Goal: Transaction & Acquisition: Book appointment/travel/reservation

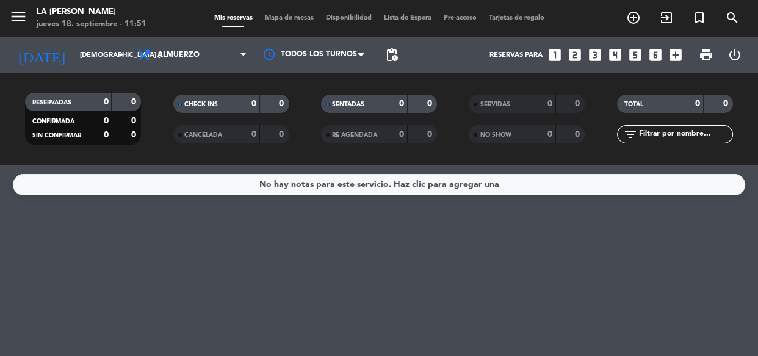
click at [570, 56] on icon "looks_two" at bounding box center [575, 55] width 16 height 16
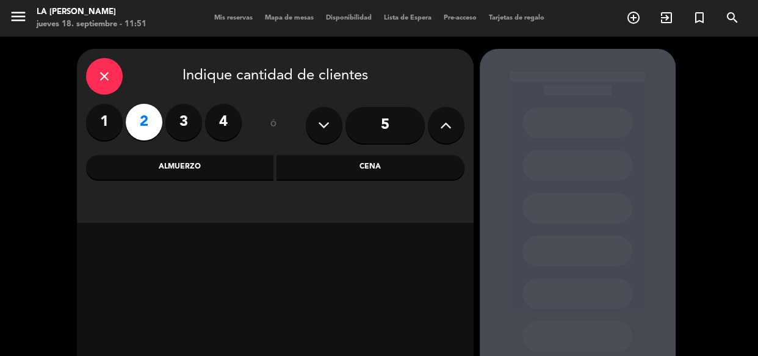
click at [346, 169] on div "Cena" at bounding box center [371, 167] width 188 height 24
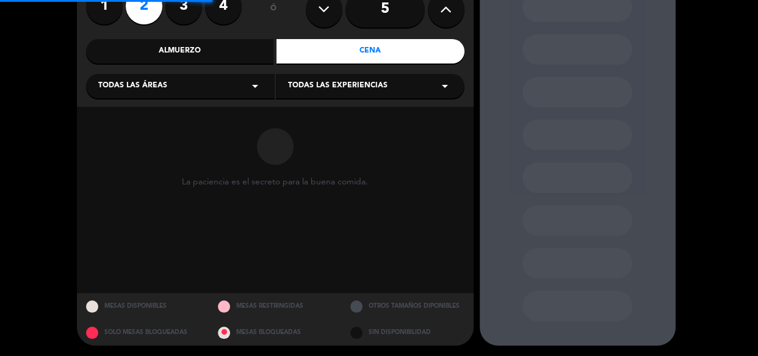
scroll to position [118, 0]
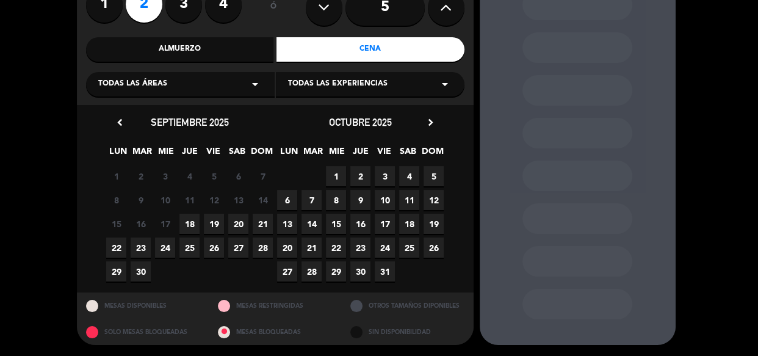
click at [192, 222] on span "18" at bounding box center [189, 224] width 20 height 20
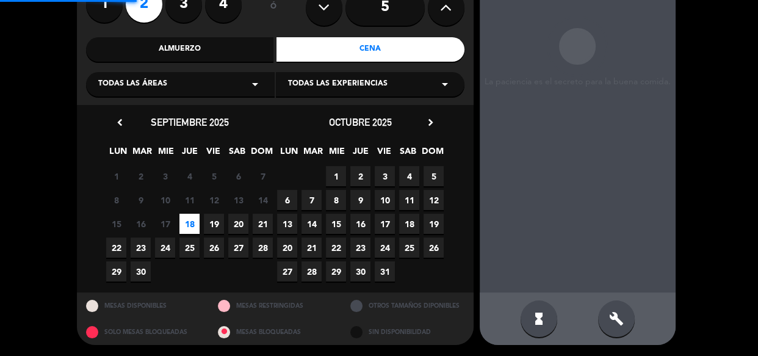
scroll to position [49, 0]
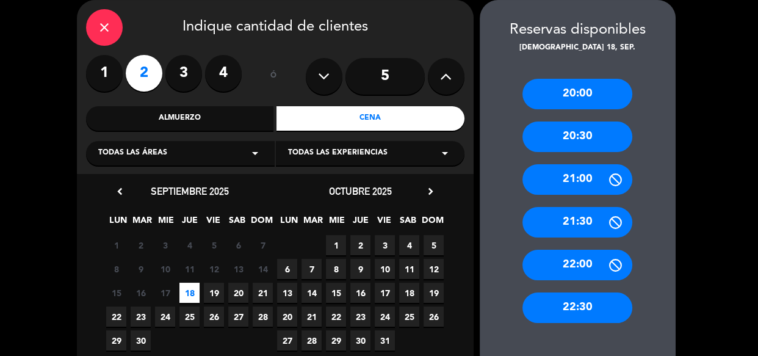
drag, startPoint x: 573, startPoint y: 191, endPoint x: 446, endPoint y: 158, distance: 130.8
click at [573, 190] on div "21:00" at bounding box center [578, 179] width 110 height 31
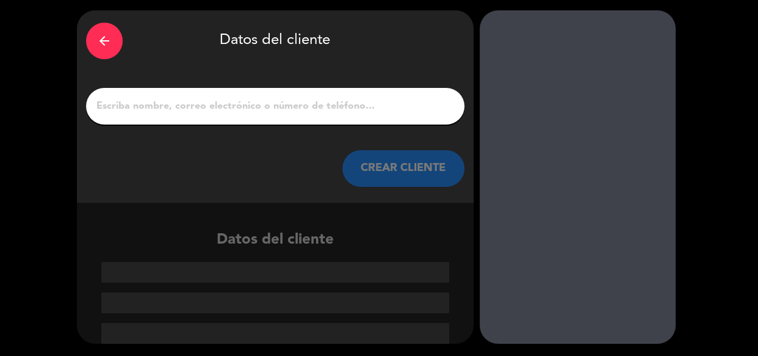
click at [306, 114] on input "1" at bounding box center [275, 106] width 360 height 17
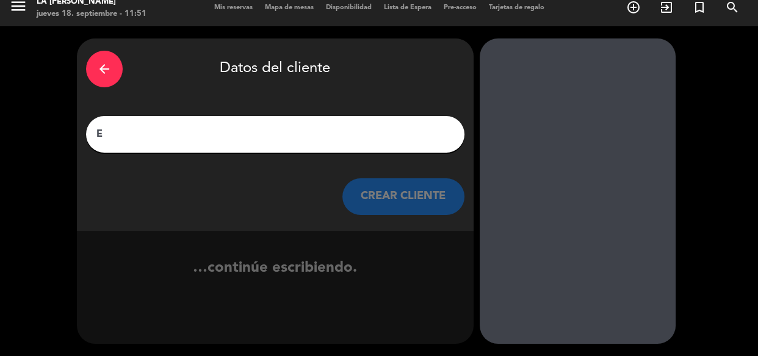
scroll to position [10, 0]
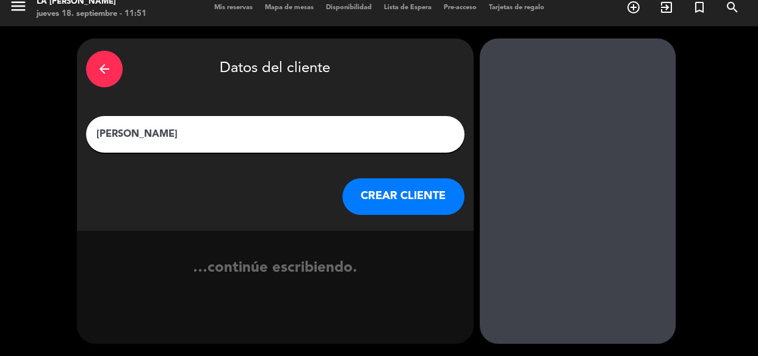
type input "[PERSON_NAME]"
click at [401, 194] on button "CREAR CLIENTE" at bounding box center [403, 196] width 122 height 37
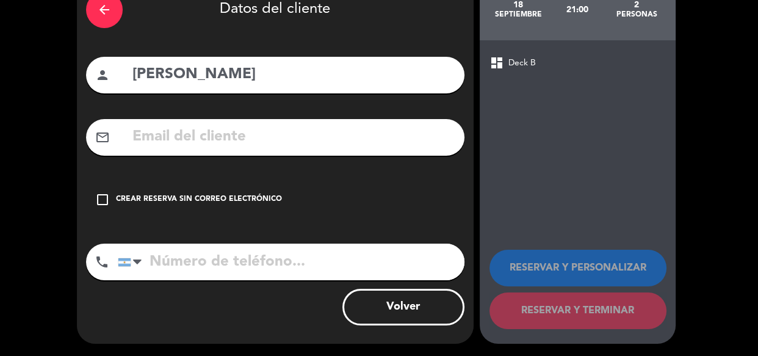
click at [250, 201] on div "Crear reserva sin correo electrónico" at bounding box center [199, 200] width 166 height 12
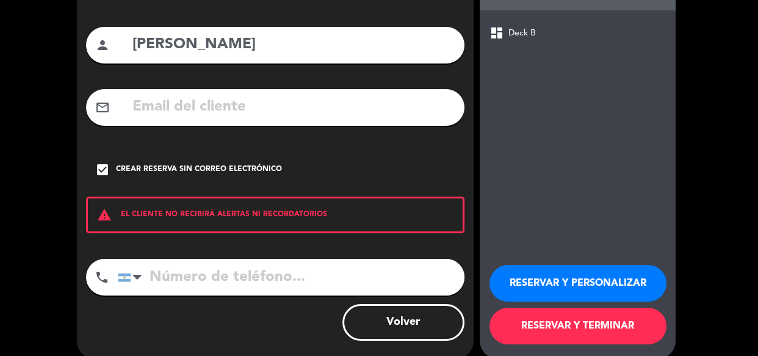
scroll to position [115, 0]
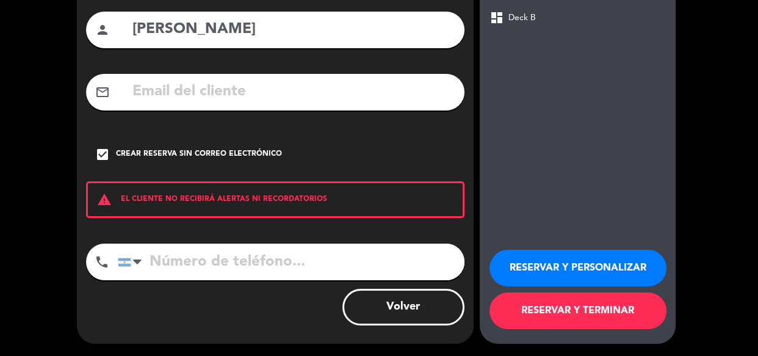
click at [502, 253] on button "RESERVAR Y PERSONALIZAR" at bounding box center [578, 268] width 177 height 37
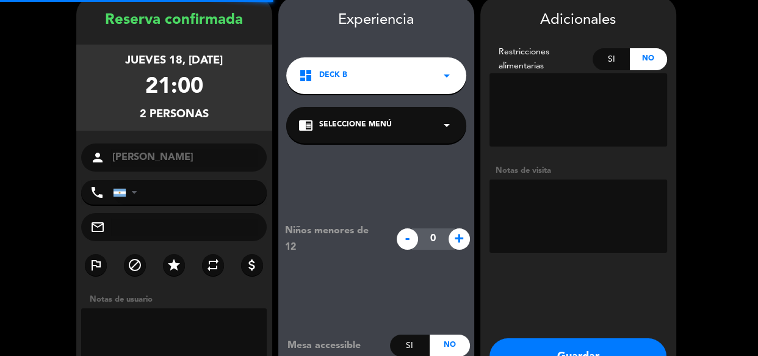
scroll to position [49, 0]
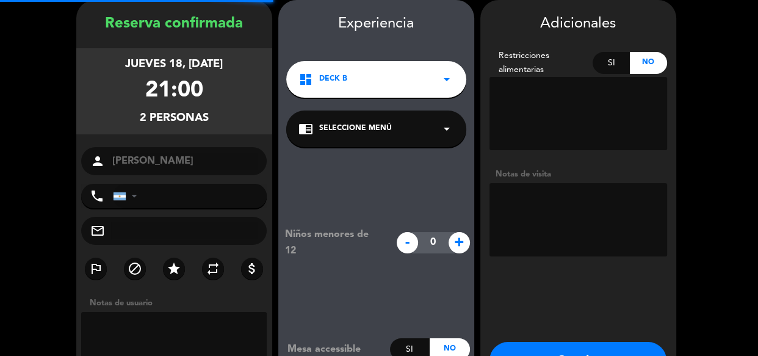
click at [516, 192] on textarea at bounding box center [579, 219] width 178 height 73
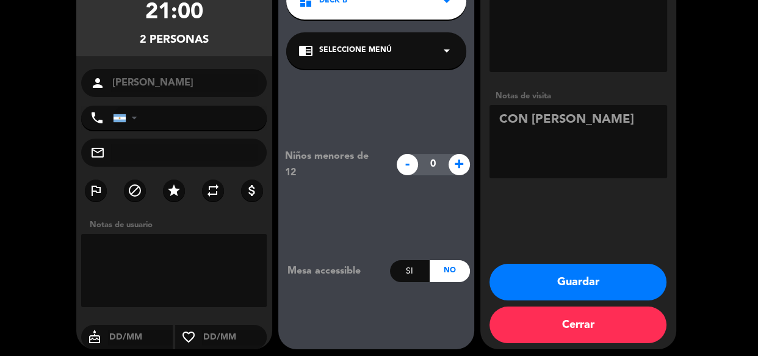
scroll to position [132, 0]
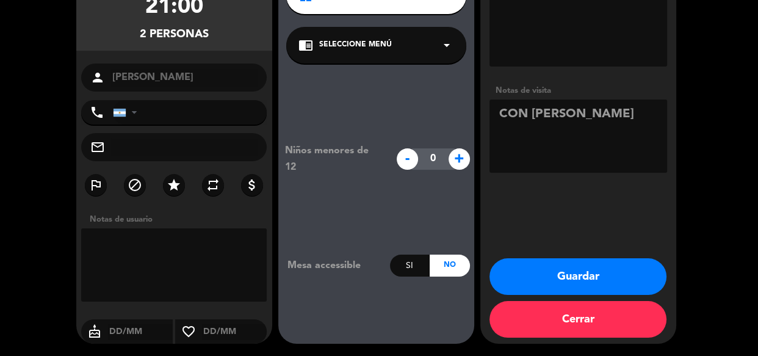
type textarea "CON [PERSON_NAME]"
click at [593, 280] on button "Guardar" at bounding box center [578, 276] width 177 height 37
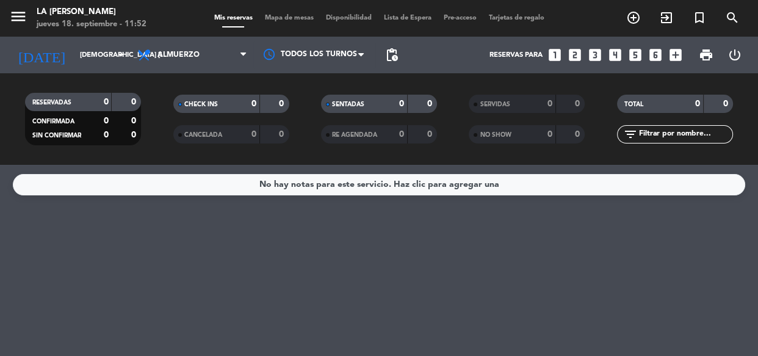
click at [381, 279] on div "No hay notas para este servicio. Haz clic para agregar una" at bounding box center [379, 260] width 758 height 191
click at [76, 47] on input "[DEMOGRAPHIC_DATA] [DATE]" at bounding box center [121, 55] width 94 height 20
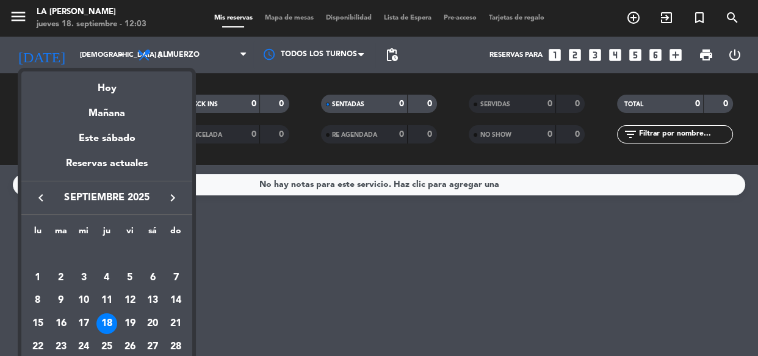
click at [273, 261] on div at bounding box center [379, 178] width 758 height 356
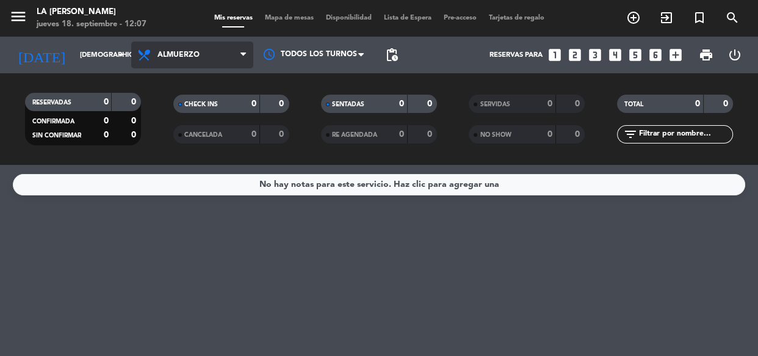
click at [159, 62] on span "Almuerzo" at bounding box center [192, 55] width 122 height 27
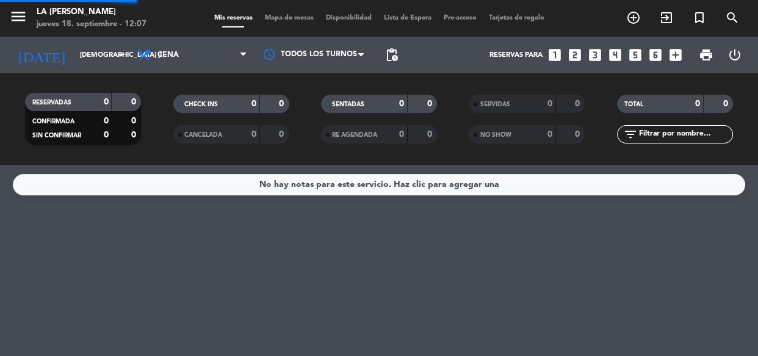
click at [182, 132] on div "menu La [PERSON_NAME] jueves 18. septiembre - 12:07 Mis reservas Mapa de mesas …" at bounding box center [379, 82] width 758 height 165
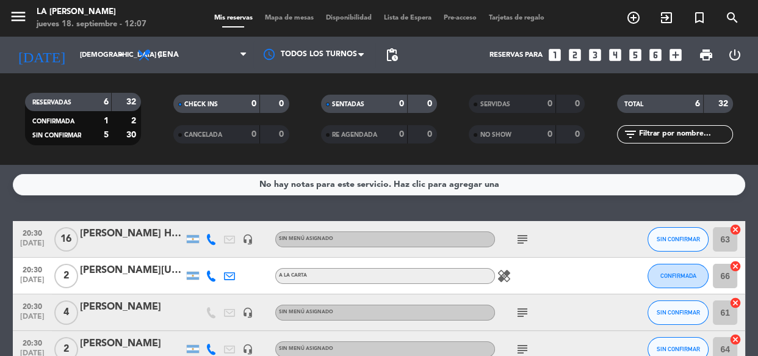
click at [236, 208] on div "No hay notas para este servicio. Haz clic para agregar una 20:30 [DATE] [PERSON…" at bounding box center [379, 260] width 758 height 191
